Goal: Transaction & Acquisition: Purchase product/service

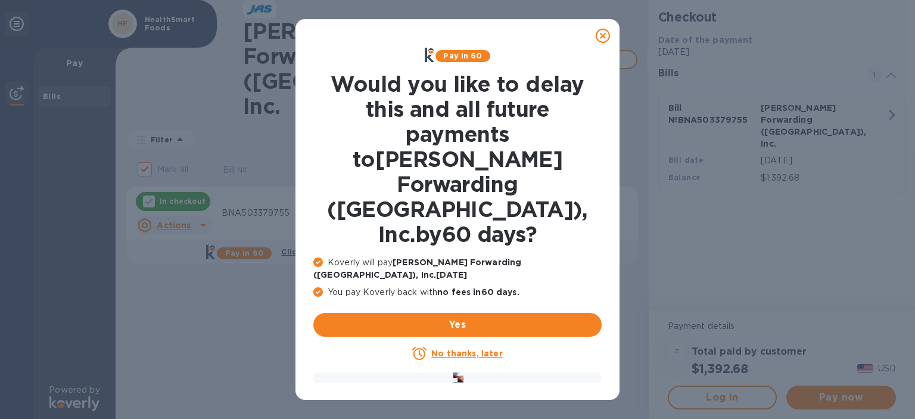
click at [604, 38] on icon at bounding box center [603, 36] width 14 height 14
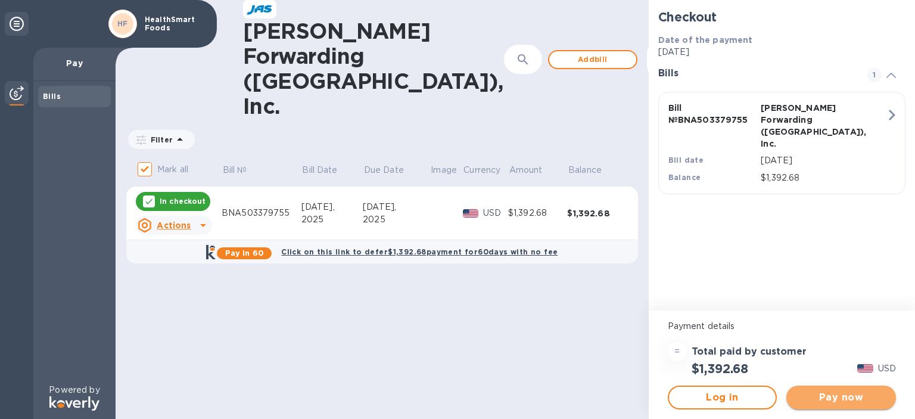
click at [827, 395] on span "Pay now" at bounding box center [841, 397] width 91 height 14
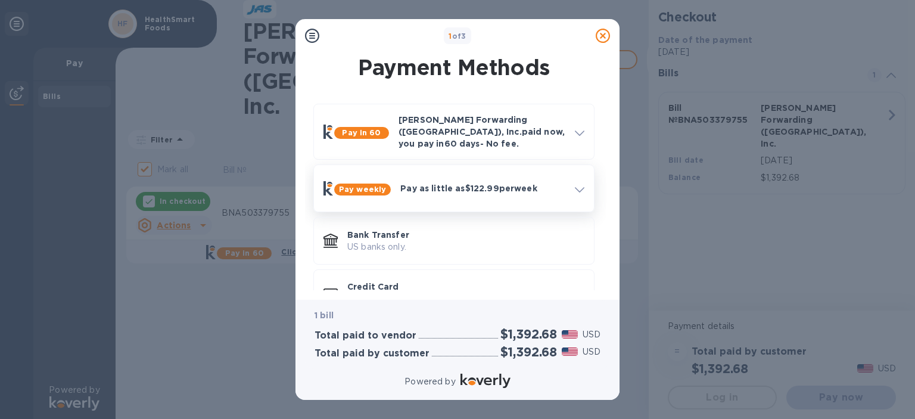
scroll to position [27, 0]
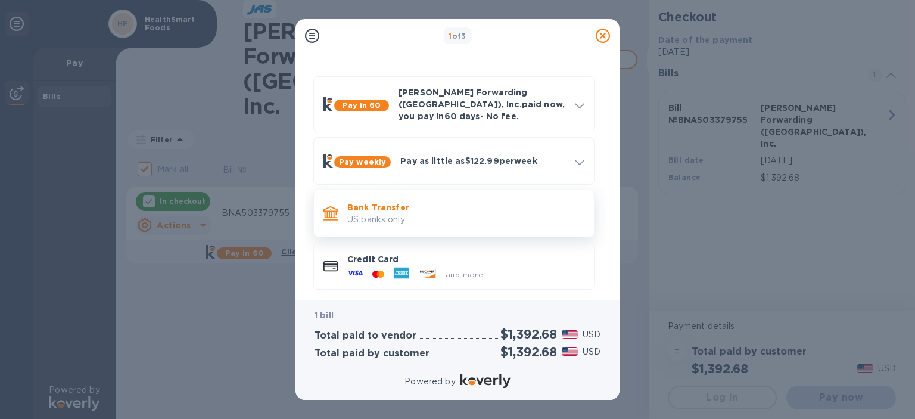
click at [491, 201] on p "Bank Transfer" at bounding box center [465, 207] width 237 height 12
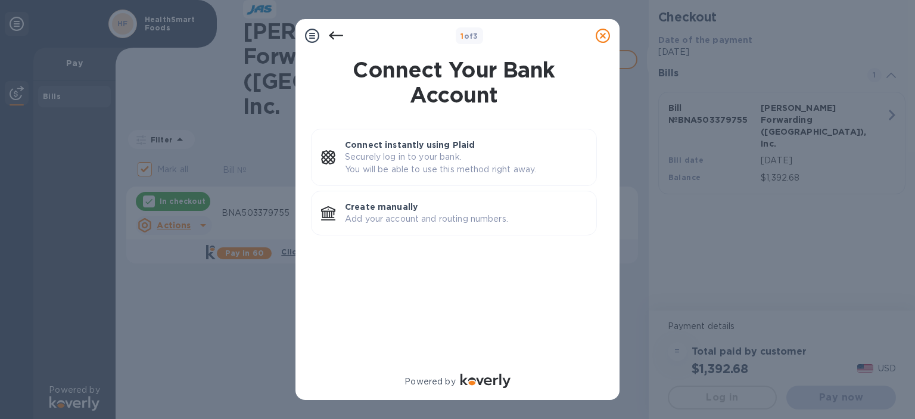
scroll to position [0, 0]
click at [472, 220] on p "Add your account and routing numbers." at bounding box center [466, 219] width 242 height 13
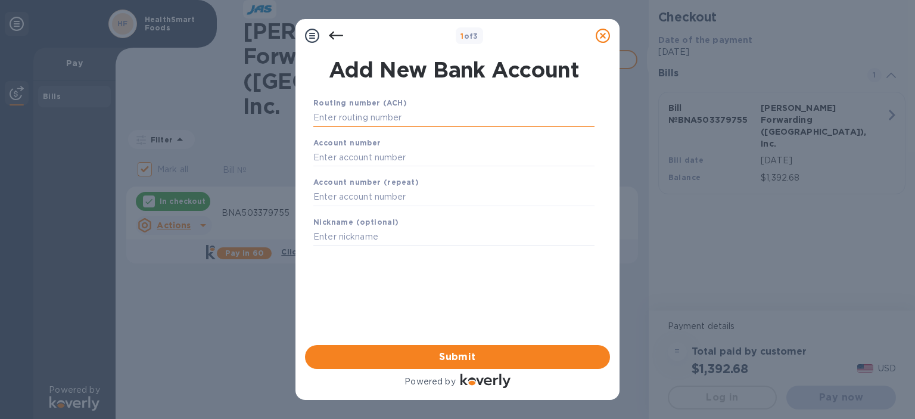
click at [460, 121] on input "text" at bounding box center [453, 118] width 281 height 18
type input "086300012"
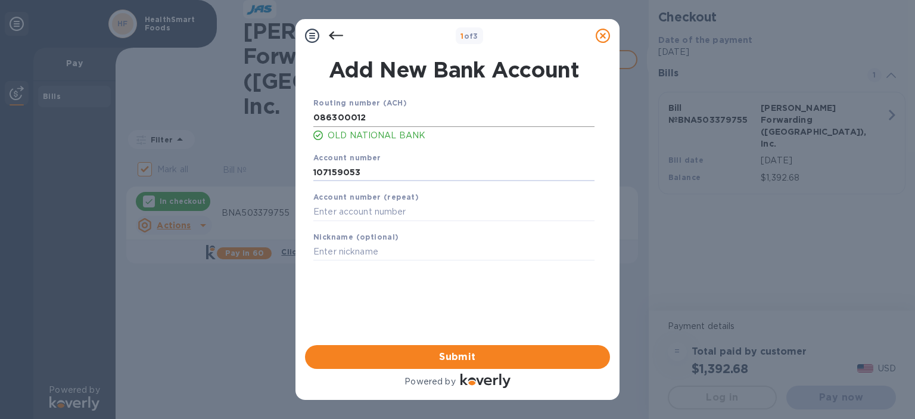
type input "107159053"
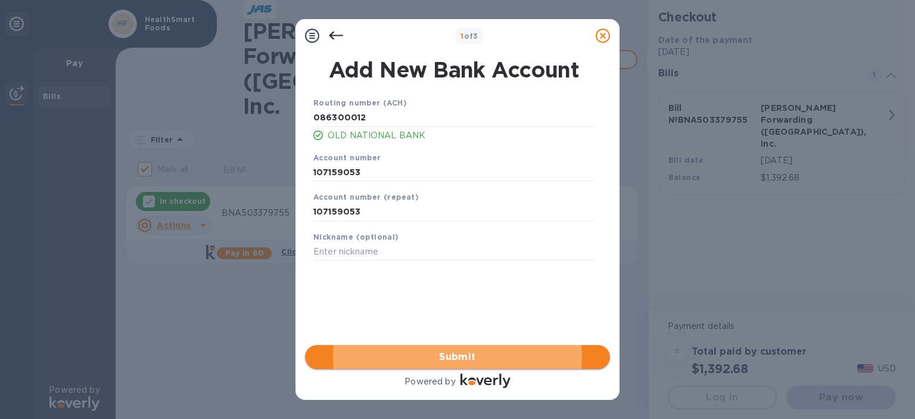
click at [446, 354] on span "Submit" at bounding box center [458, 357] width 286 height 14
